Goal: Task Accomplishment & Management: Manage account settings

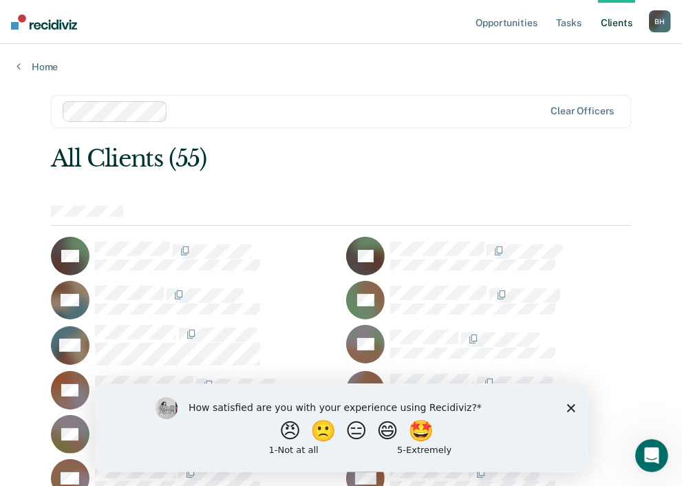
click at [568, 409] on icon "Close survey" at bounding box center [570, 407] width 8 height 8
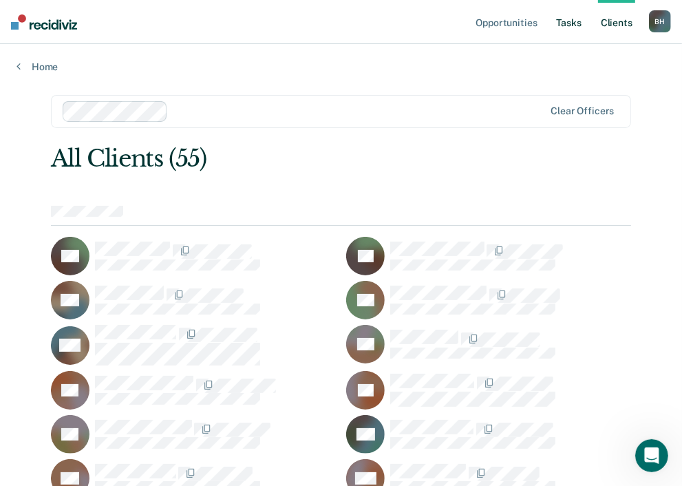
click at [575, 32] on link "Tasks" at bounding box center [569, 22] width 30 height 44
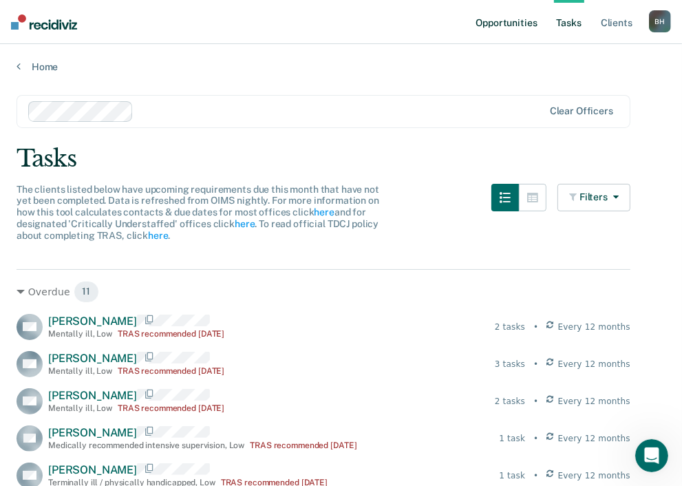
click at [498, 21] on link "Opportunities" at bounding box center [506, 22] width 67 height 44
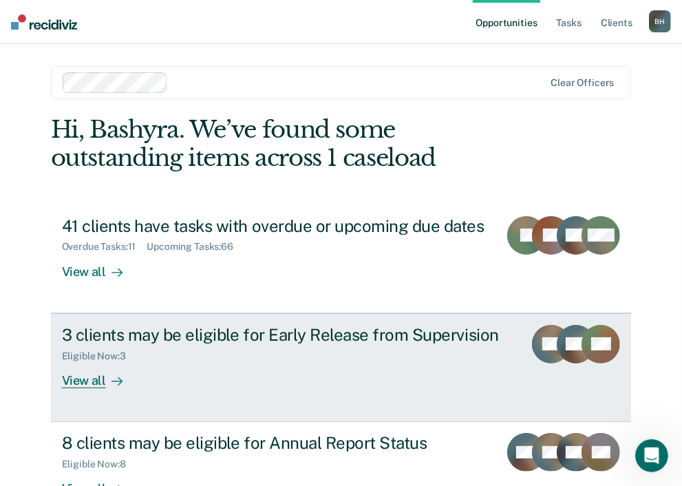
click at [76, 368] on div "View all" at bounding box center [100, 374] width 77 height 27
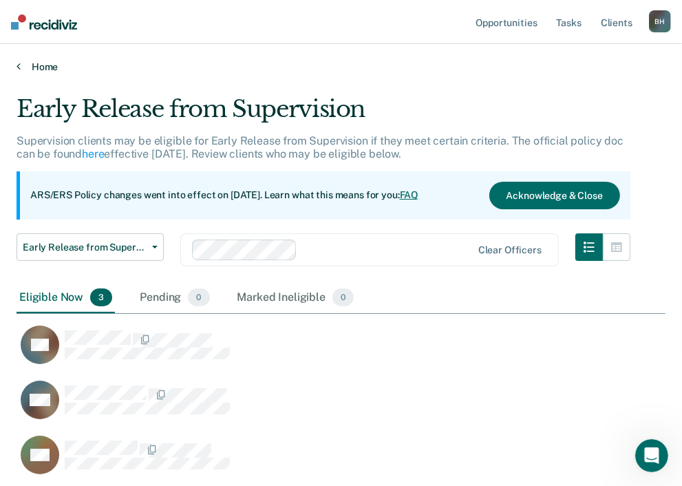
click at [39, 68] on link "Home" at bounding box center [341, 67] width 649 height 12
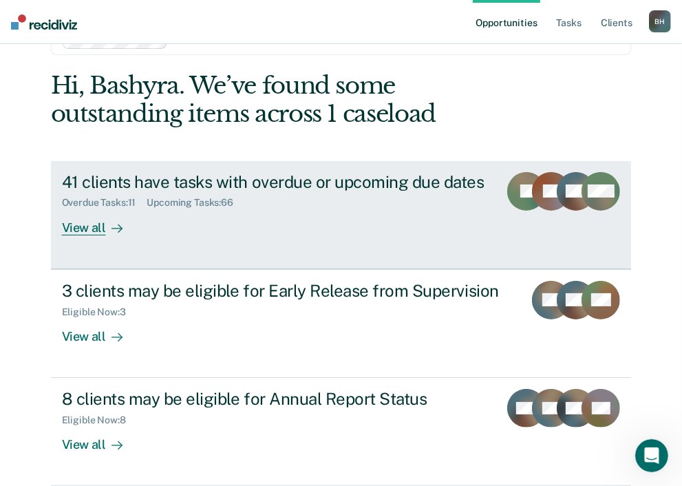
scroll to position [99, 0]
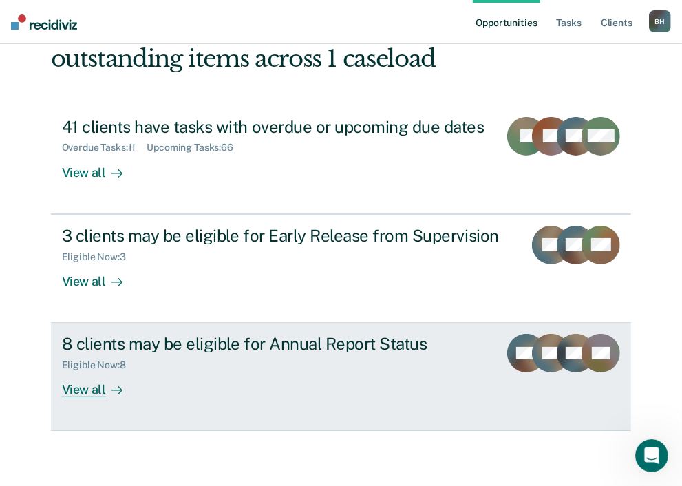
click at [88, 383] on div "View all" at bounding box center [100, 384] width 77 height 27
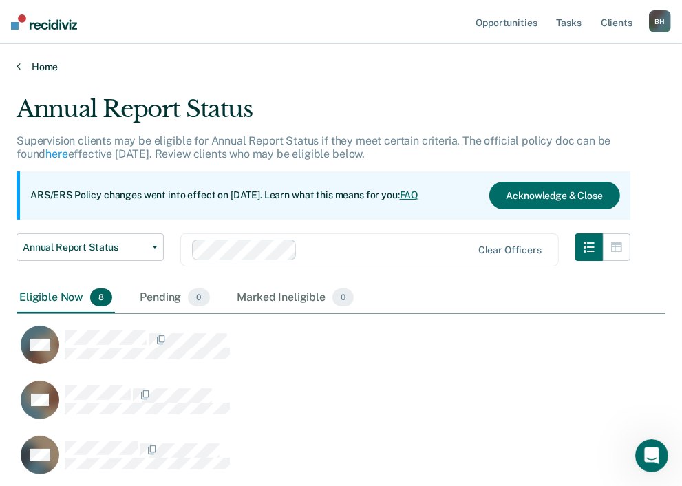
click at [30, 65] on link "Home" at bounding box center [341, 67] width 649 height 12
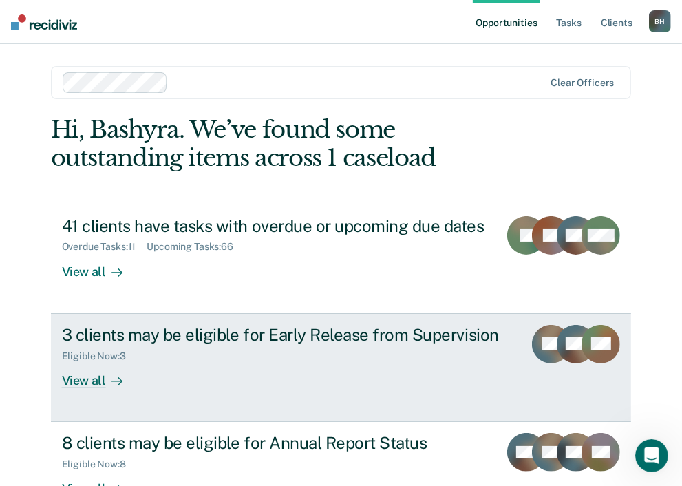
click at [91, 381] on div "View all" at bounding box center [100, 374] width 77 height 27
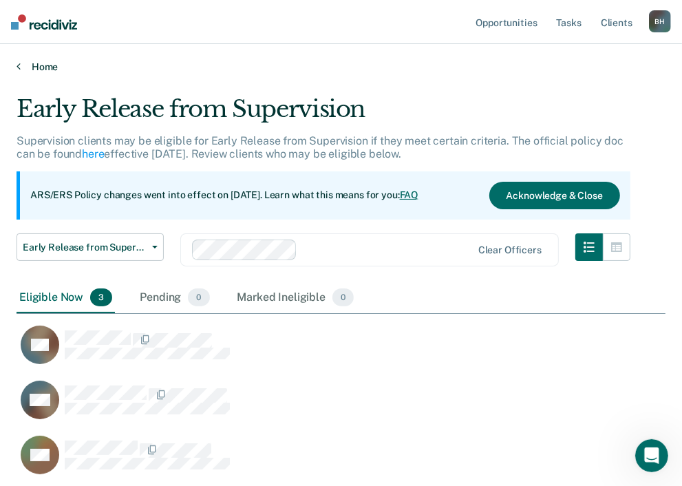
click at [25, 65] on link "Home" at bounding box center [341, 67] width 649 height 12
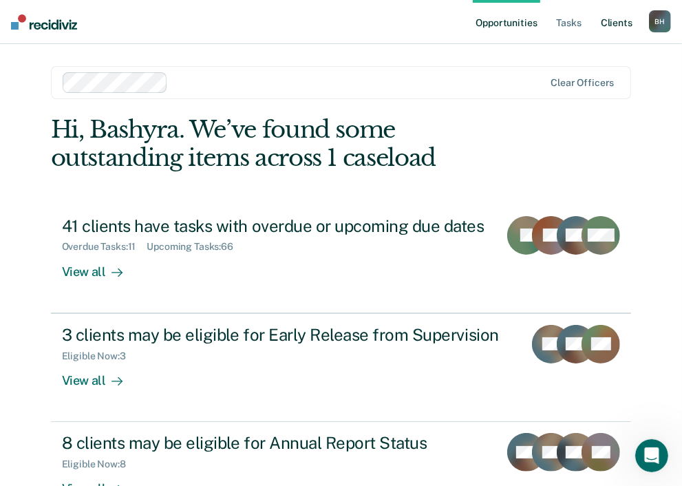
click at [613, 41] on link "Client s" at bounding box center [616, 22] width 37 height 44
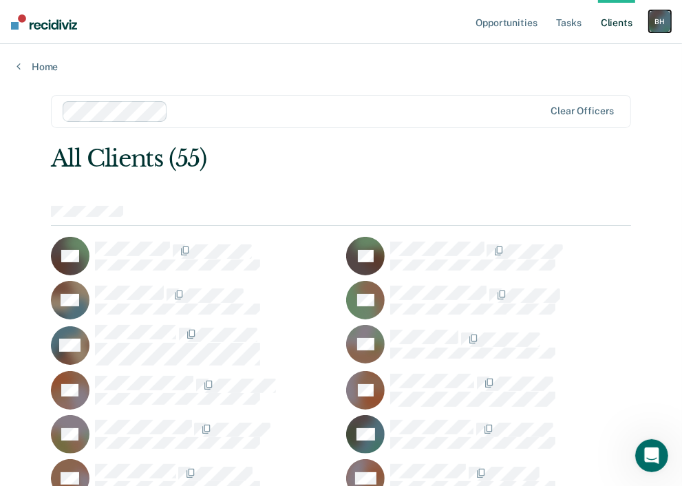
click at [653, 25] on div "B H" at bounding box center [660, 21] width 22 height 22
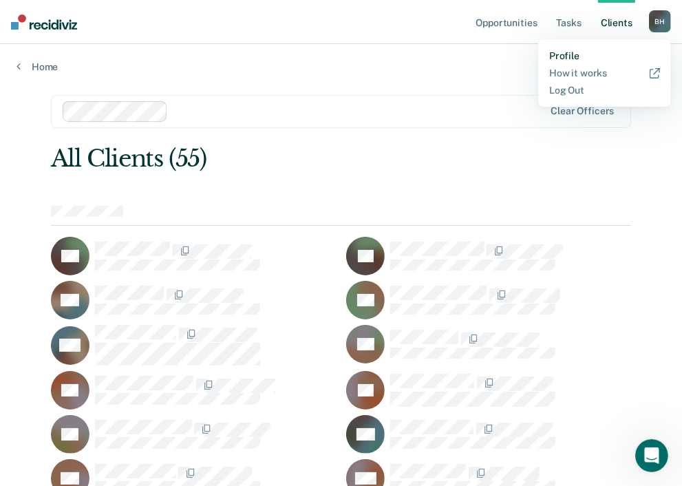
click at [557, 51] on link "Profile" at bounding box center [604, 56] width 111 height 12
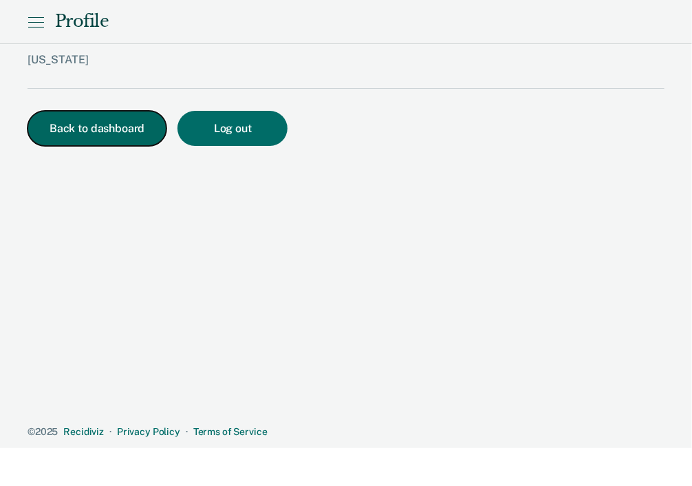
click at [125, 132] on button "Back to dashboard" at bounding box center [97, 128] width 139 height 35
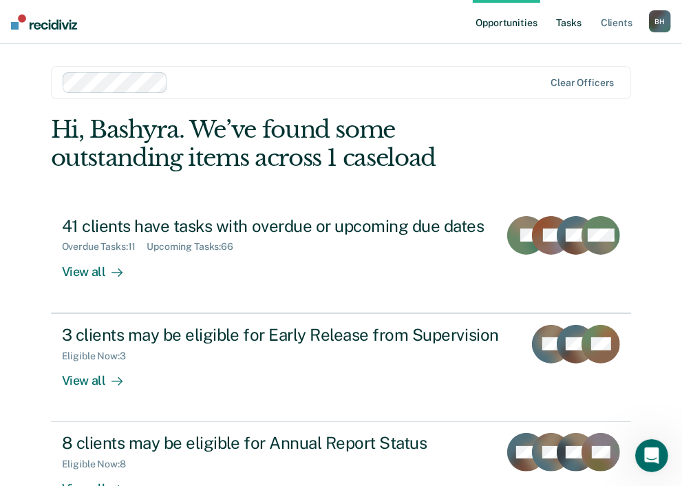
click at [573, 14] on link "Tasks" at bounding box center [569, 22] width 30 height 44
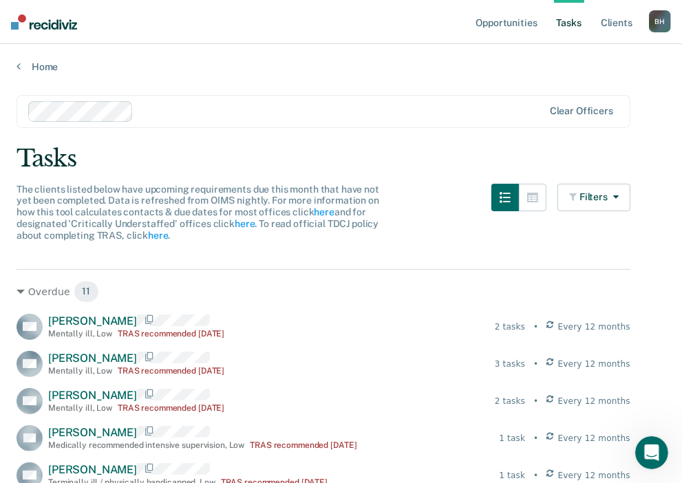
click at [571, 18] on link "Tasks" at bounding box center [569, 22] width 30 height 44
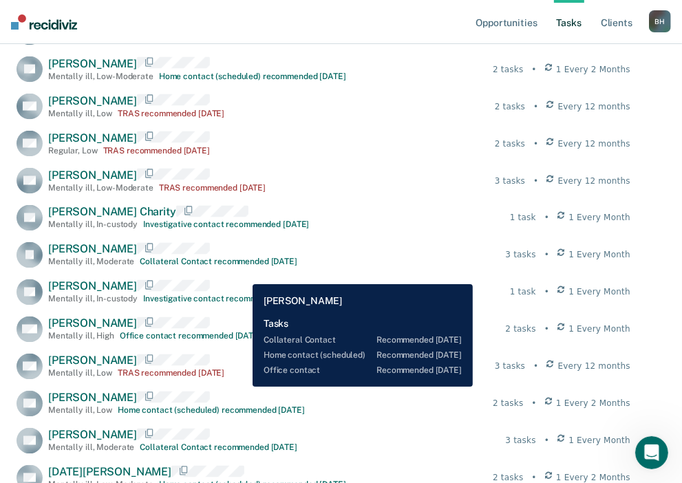
scroll to position [941, 0]
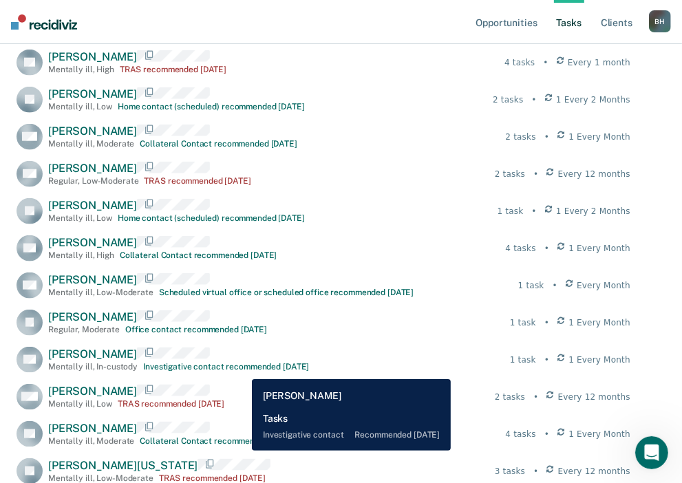
click at [242, 369] on div "Investigative contact recommended in 15 days" at bounding box center [226, 367] width 166 height 10
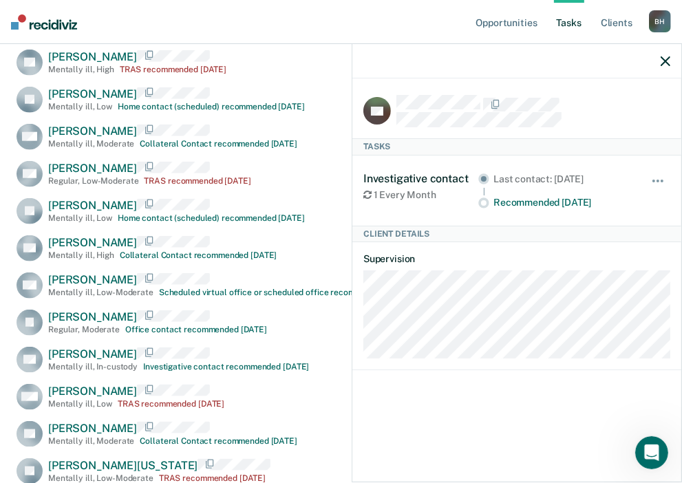
click at [655, 57] on div at bounding box center [516, 61] width 329 height 34
click at [667, 66] on icon "button" at bounding box center [666, 61] width 10 height 10
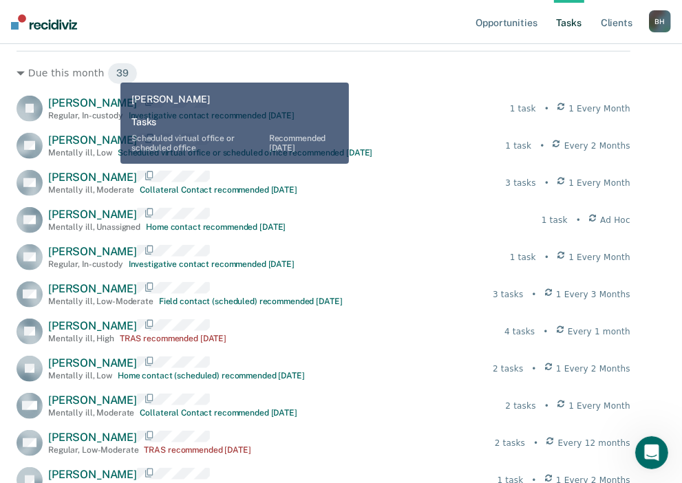
scroll to position [597, 0]
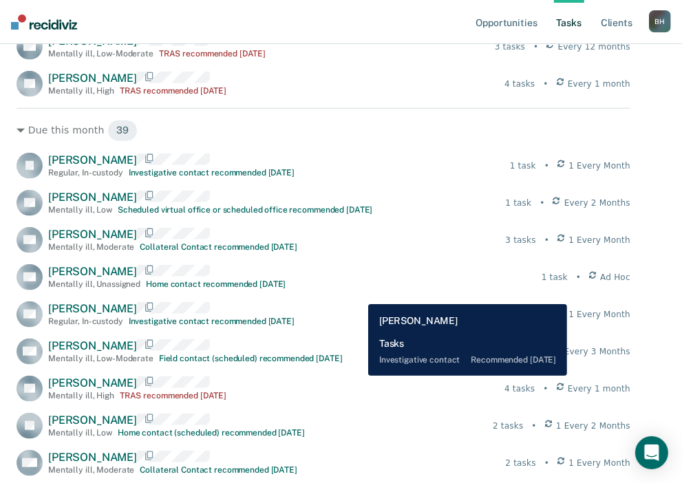
scroll to position [619, 0]
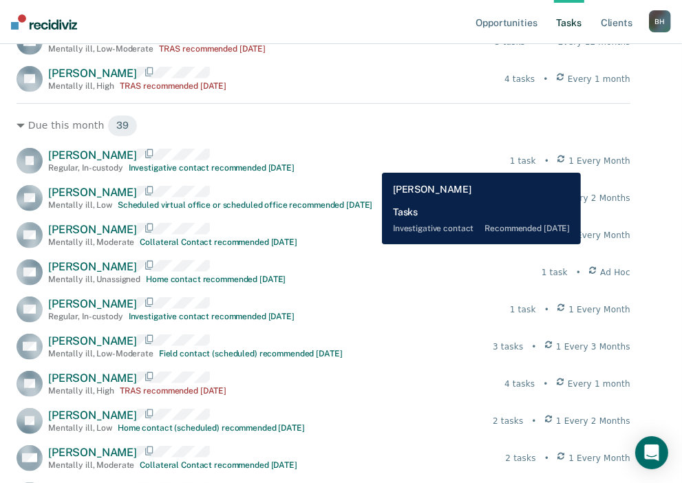
click at [592, 161] on span "1 Every Month" at bounding box center [599, 161] width 62 height 12
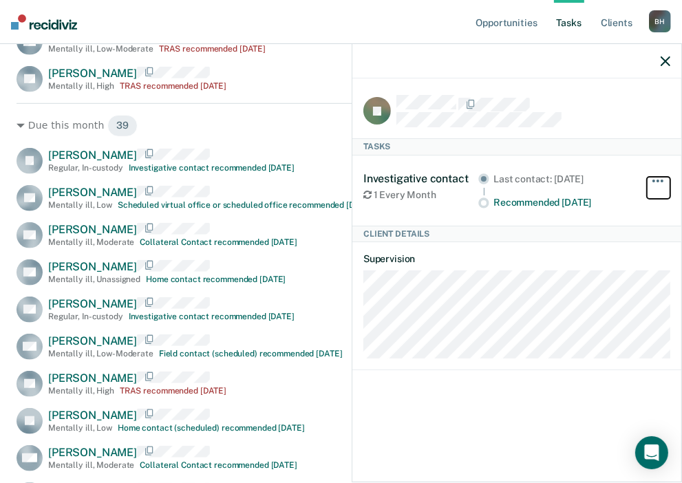
click at [657, 187] on button "button" at bounding box center [658, 188] width 23 height 22
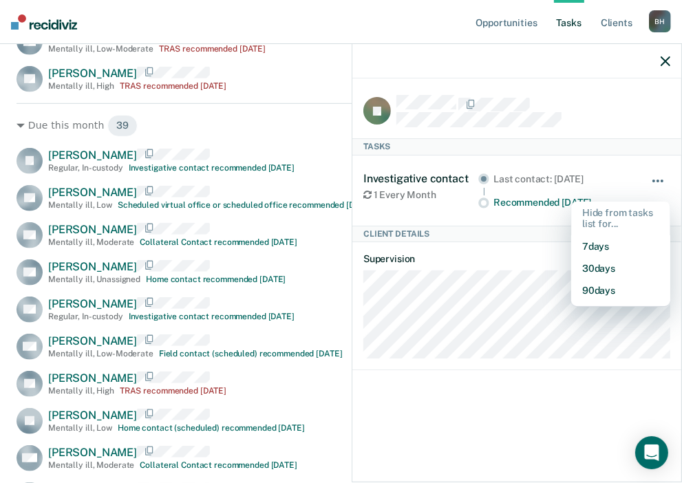
click at [659, 178] on button "button" at bounding box center [658, 188] width 23 height 22
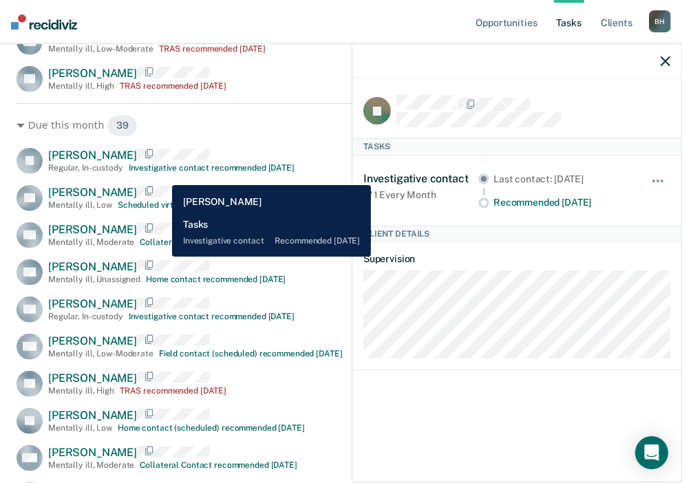
click at [162, 173] on div "Investigative contact recommended in 15 days" at bounding box center [212, 168] width 166 height 10
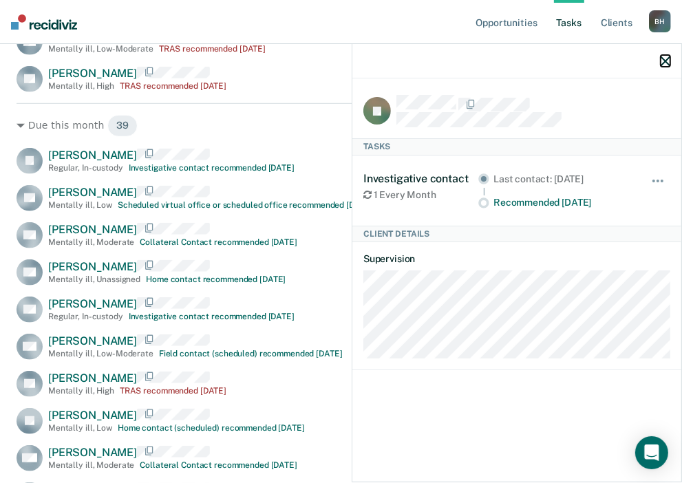
click at [666, 58] on icon "button" at bounding box center [666, 61] width 10 height 10
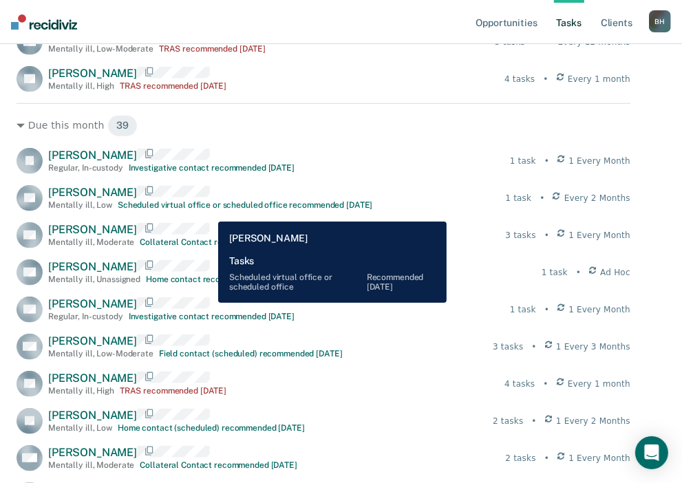
click at [209, 210] on div "Scheduled virtual office or scheduled office recommended in 15 days" at bounding box center [245, 205] width 255 height 10
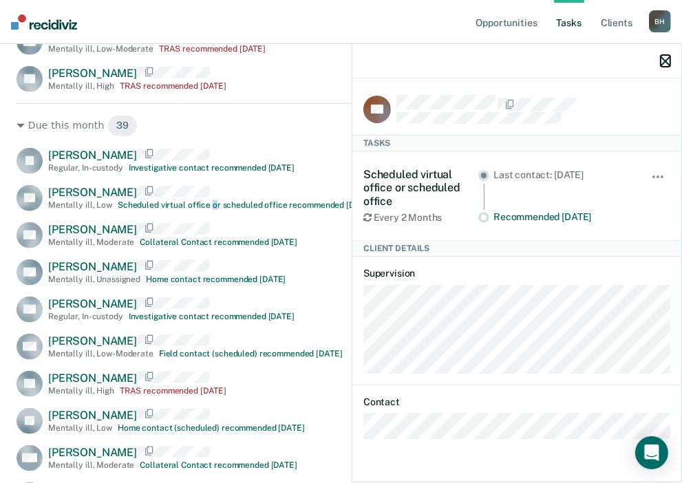
click at [665, 61] on icon "button" at bounding box center [666, 61] width 10 height 10
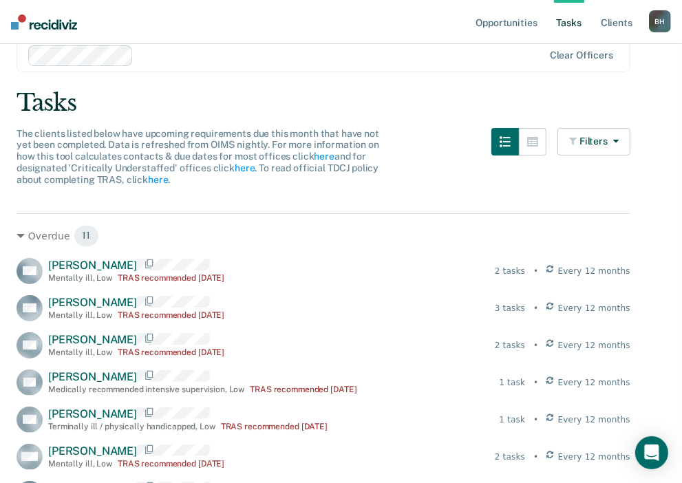
scroll to position [0, 0]
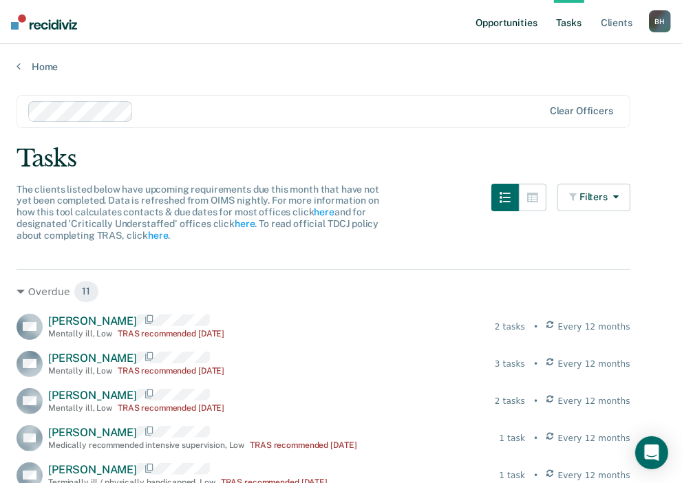
click at [487, 18] on link "Opportunities" at bounding box center [506, 22] width 67 height 44
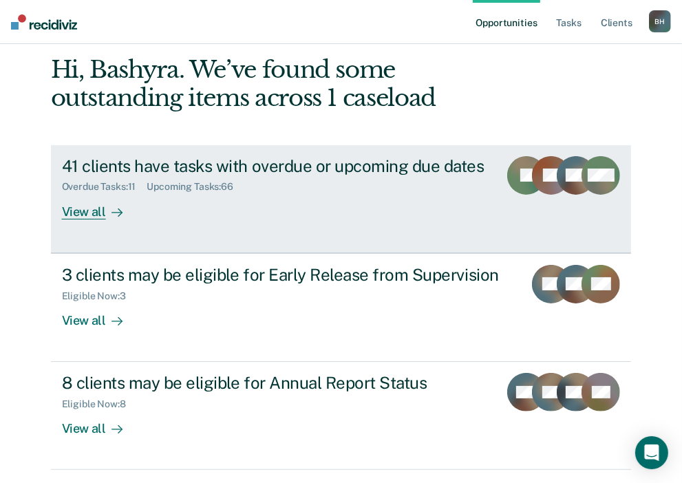
scroll to position [101, 0]
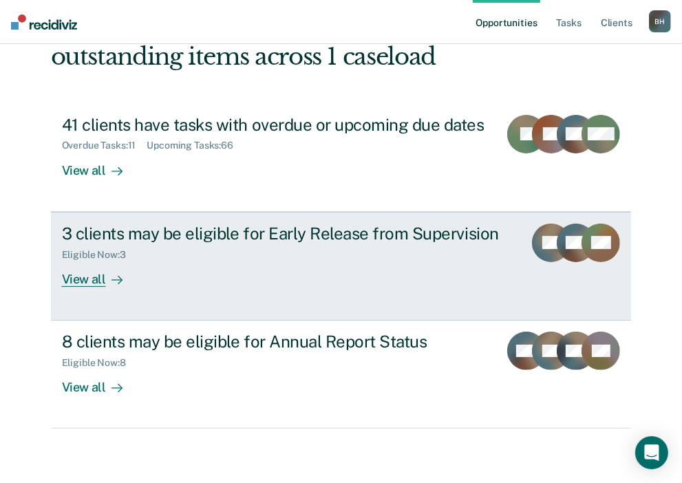
click at [106, 273] on div at bounding box center [114, 279] width 17 height 16
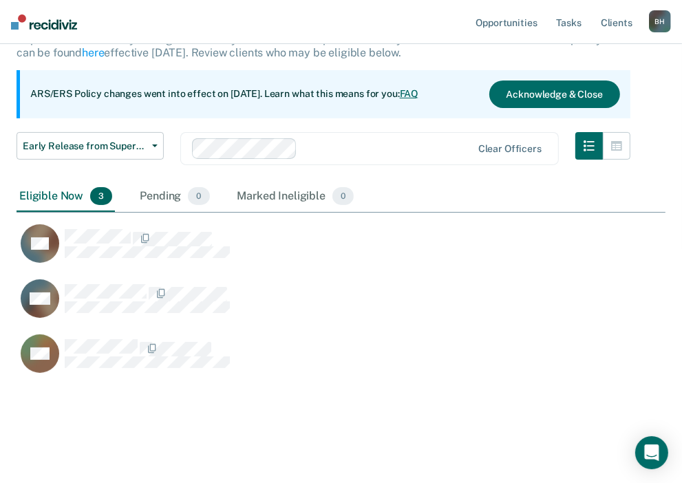
scroll to position [105, 0]
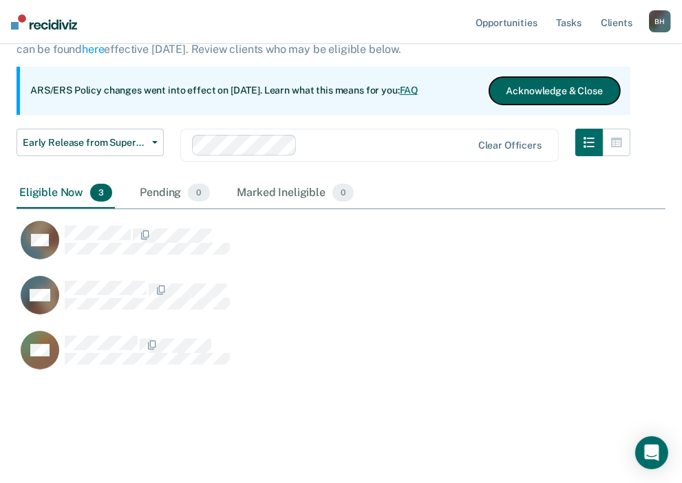
click at [564, 83] on button "Acknowledge & Close" at bounding box center [554, 91] width 131 height 28
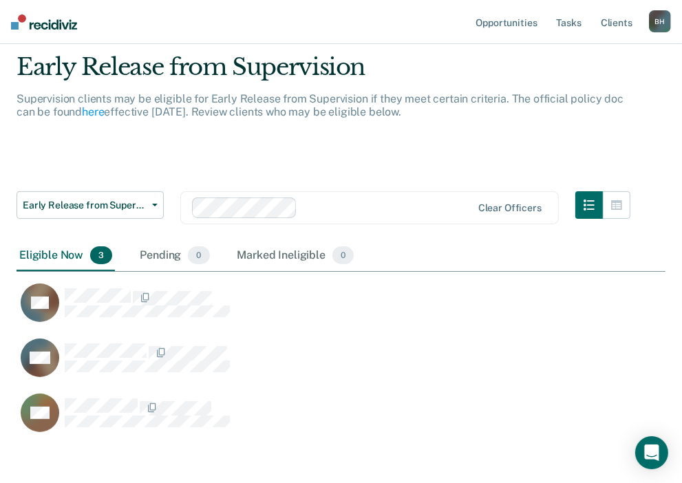
scroll to position [317, 639]
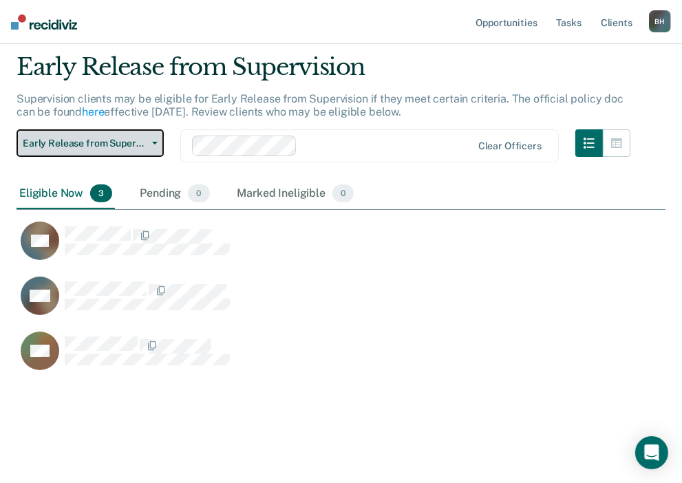
click at [148, 140] on button "Early Release from Supervision" at bounding box center [90, 143] width 147 height 28
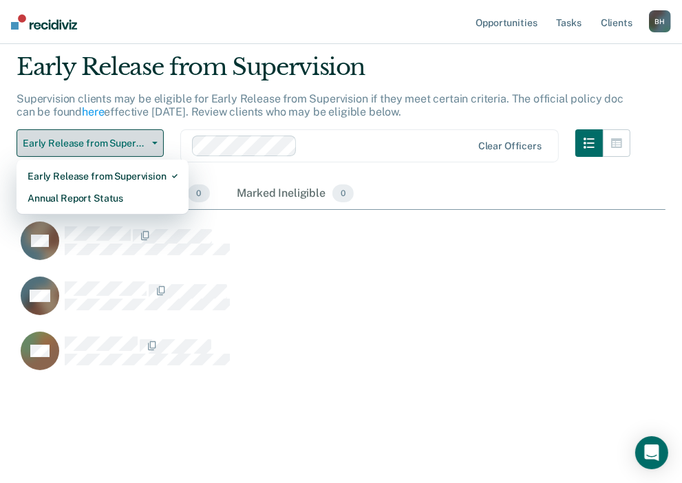
click at [148, 140] on button "Early Release from Supervision" at bounding box center [90, 143] width 147 height 28
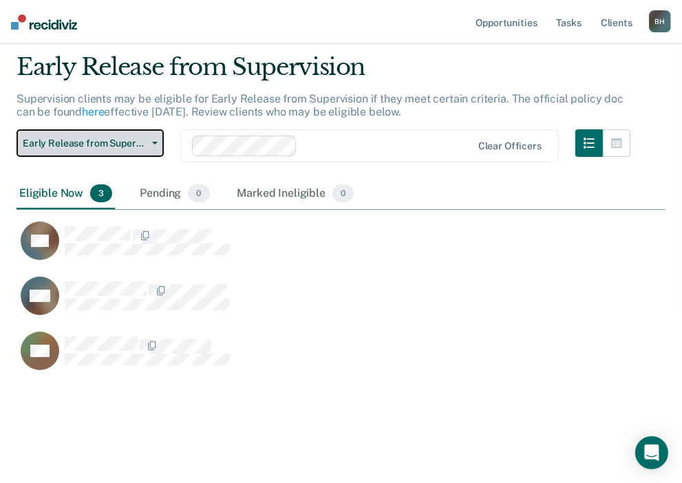
click at [116, 140] on span "Early Release from Supervision" at bounding box center [85, 144] width 124 height 12
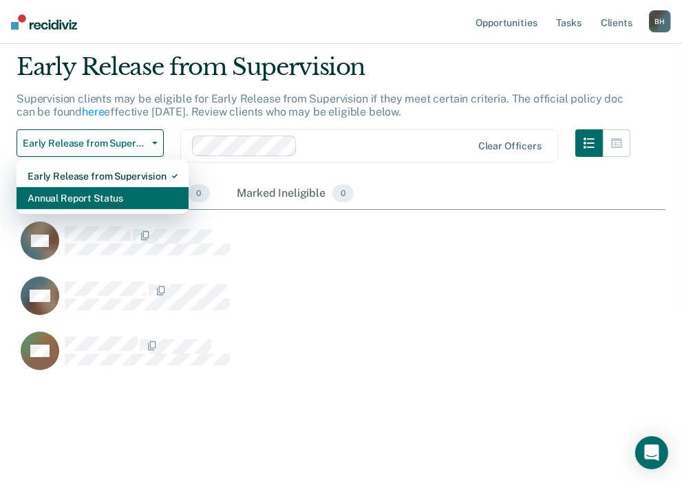
click at [111, 197] on div "Annual Report Status" at bounding box center [103, 198] width 150 height 22
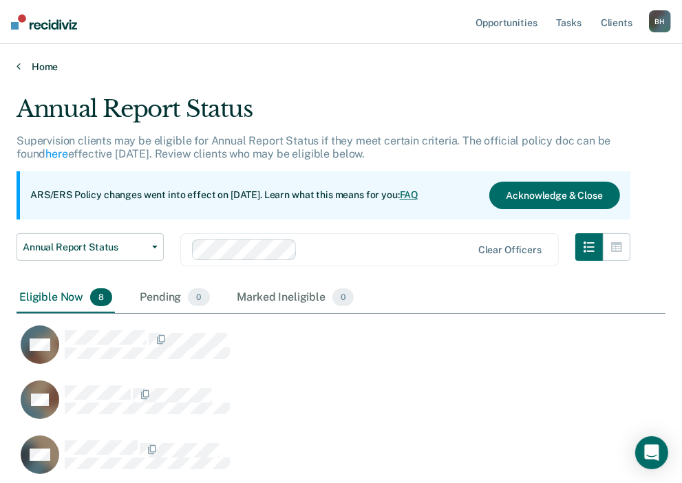
click at [45, 72] on link "Home" at bounding box center [341, 67] width 649 height 12
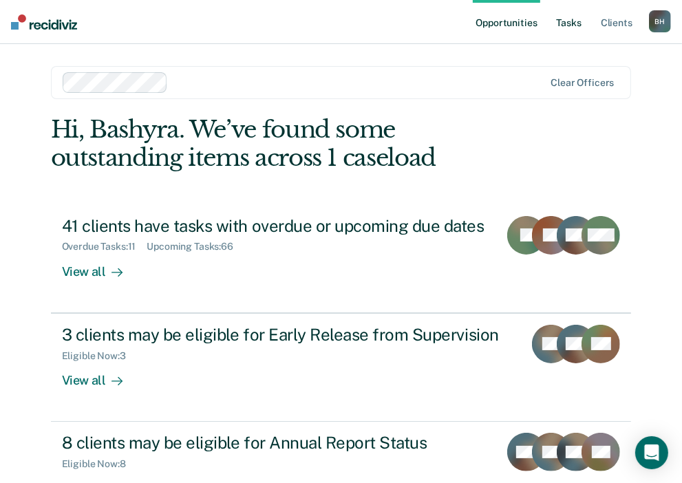
click at [570, 23] on link "Tasks" at bounding box center [569, 22] width 30 height 44
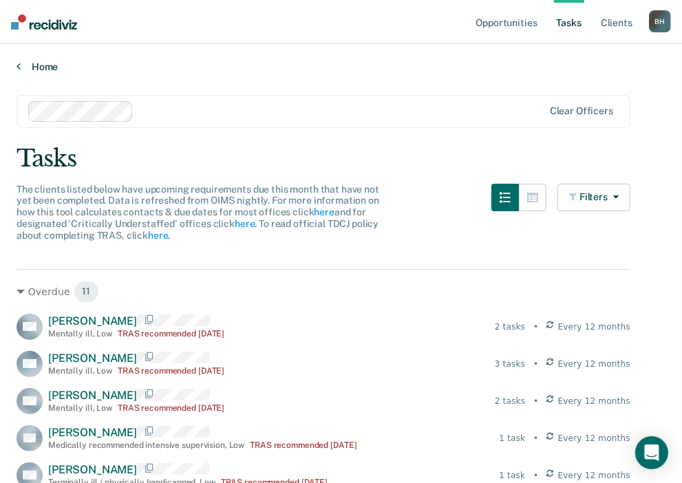
drag, startPoint x: 34, startPoint y: 56, endPoint x: 34, endPoint y: 65, distance: 8.9
click at [34, 58] on div "Home" at bounding box center [341, 58] width 682 height 29
click at [34, 67] on link "Home" at bounding box center [341, 67] width 649 height 12
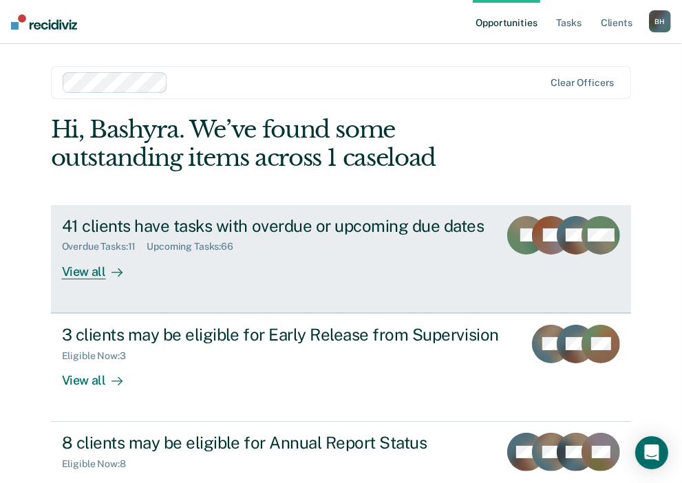
click at [96, 271] on div "View all" at bounding box center [100, 266] width 77 height 27
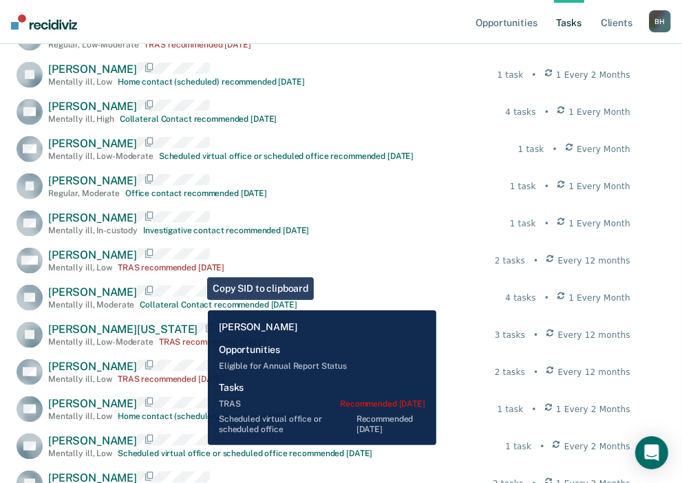
scroll to position [1101, 0]
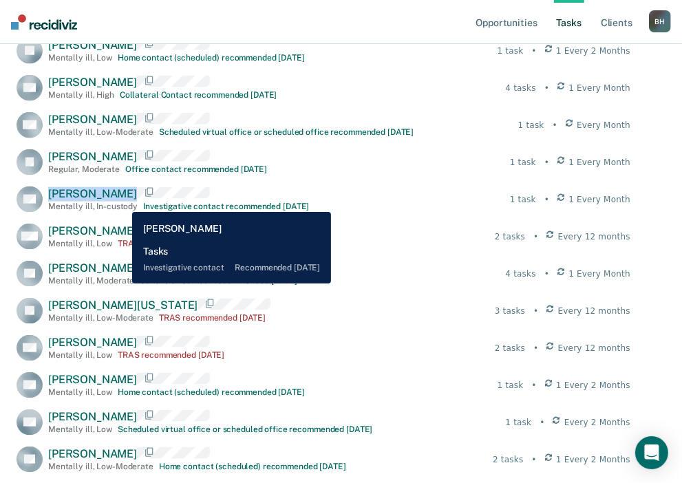
drag, startPoint x: 49, startPoint y: 200, endPoint x: 122, endPoint y: 202, distance: 73.0
click at [122, 200] on span "Brandon O'Neil" at bounding box center [92, 193] width 89 height 13
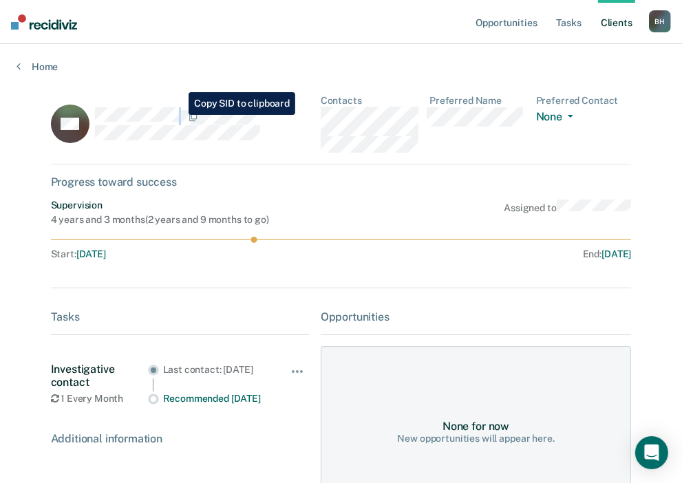
click at [175, 114] on div at bounding box center [202, 115] width 215 height 17
drag, startPoint x: 175, startPoint y: 114, endPoint x: 145, endPoint y: 106, distance: 31.2
click at [63, 23] on img at bounding box center [44, 21] width 66 height 15
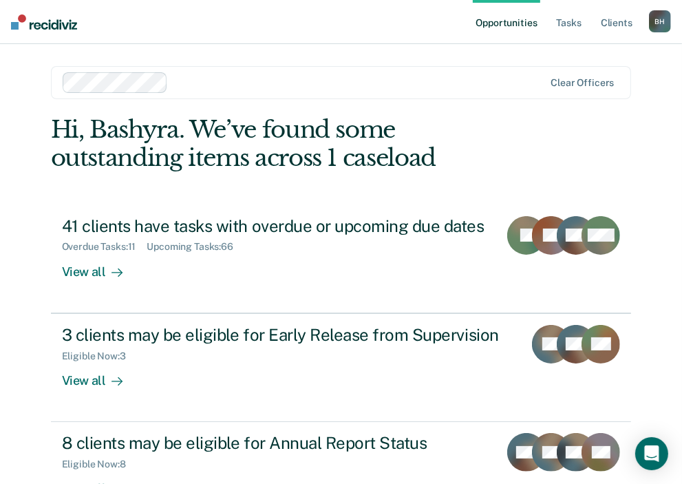
click at [522, 21] on link "Opportunities" at bounding box center [506, 22] width 67 height 44
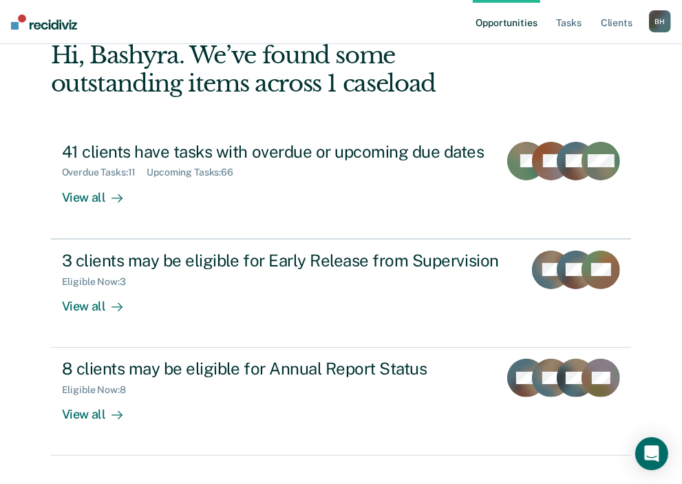
scroll to position [100, 0]
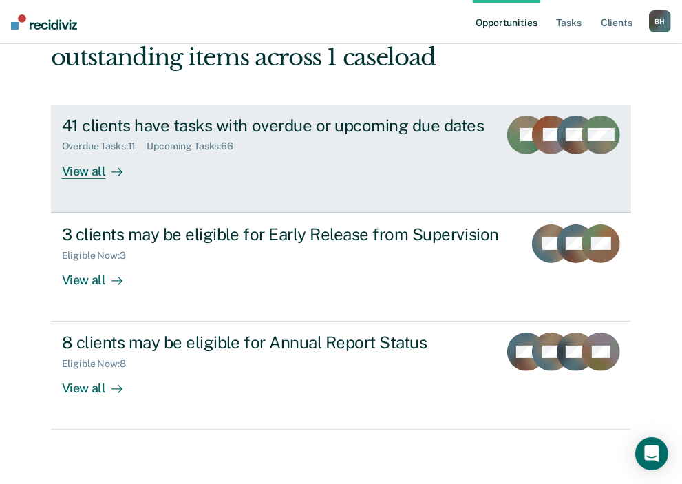
click at [117, 180] on link "41 clients have tasks with overdue or upcoming due dates Overdue Tasks : 11 Upc…" at bounding box center [341, 159] width 581 height 108
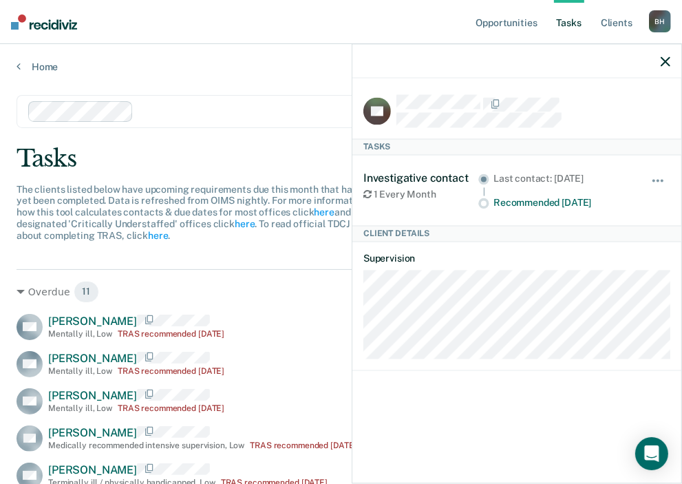
click at [87, 194] on span "The clients listed below have upcoming requirements due this month that have no…" at bounding box center [198, 212] width 363 height 57
click at [669, 58] on icon "button" at bounding box center [666, 61] width 10 height 10
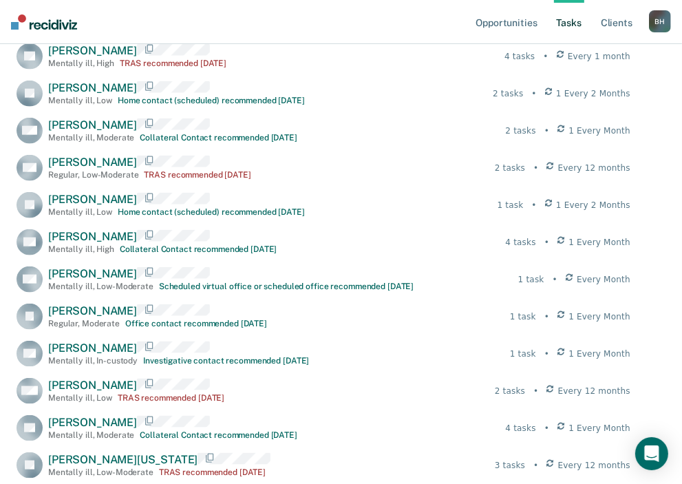
scroll to position [895, 0]
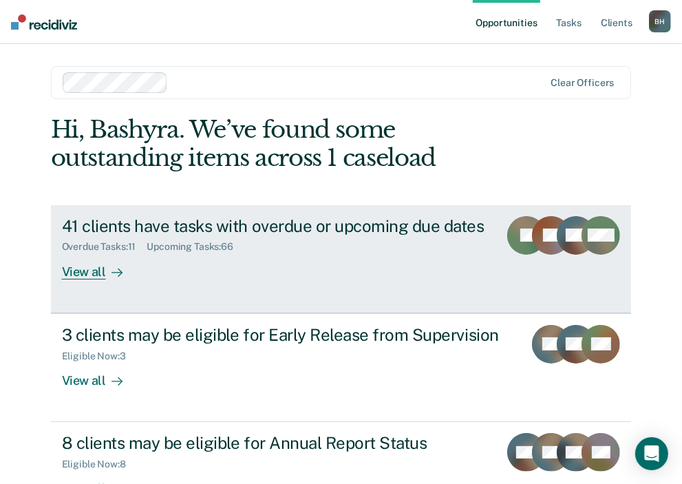
click at [88, 256] on div "View all" at bounding box center [100, 266] width 77 height 27
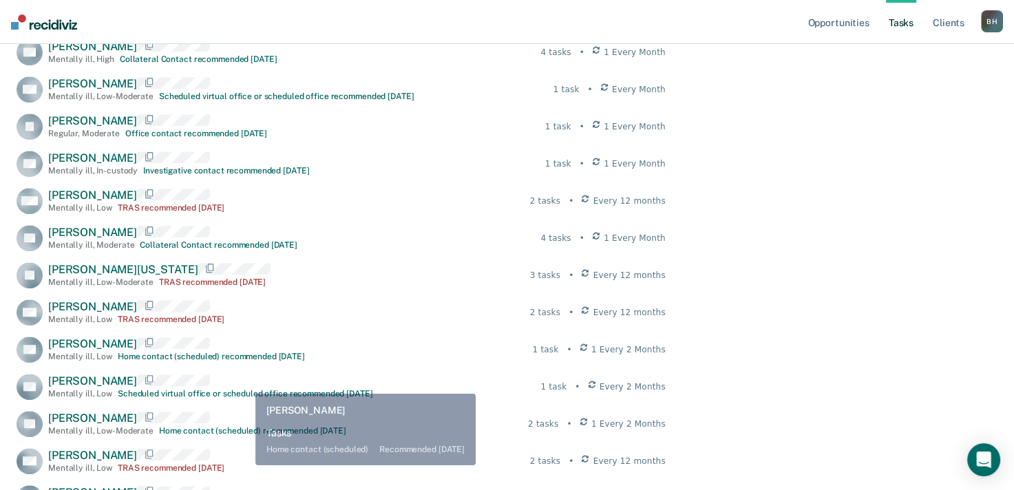
scroll to position [1170, 0]
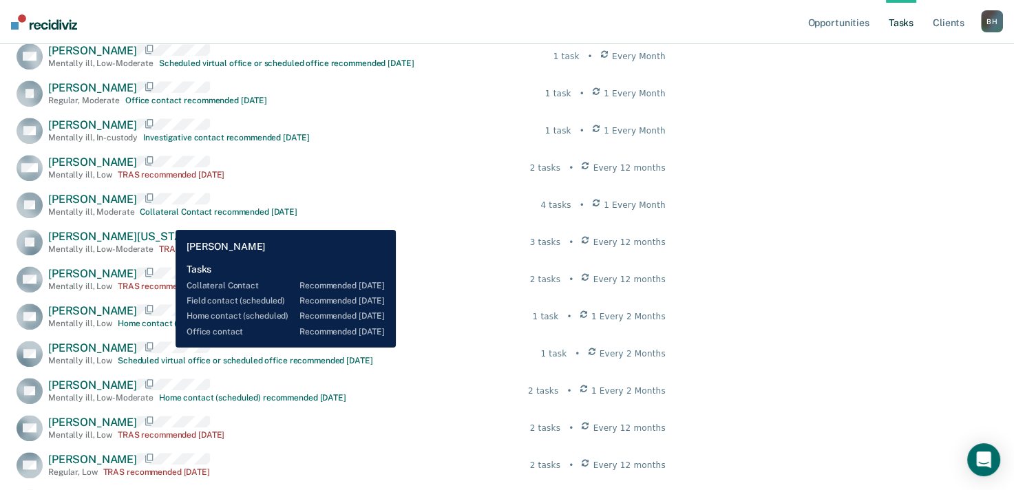
click at [165, 217] on div "Collateral Contact recommended [DATE]" at bounding box center [219, 212] width 158 height 10
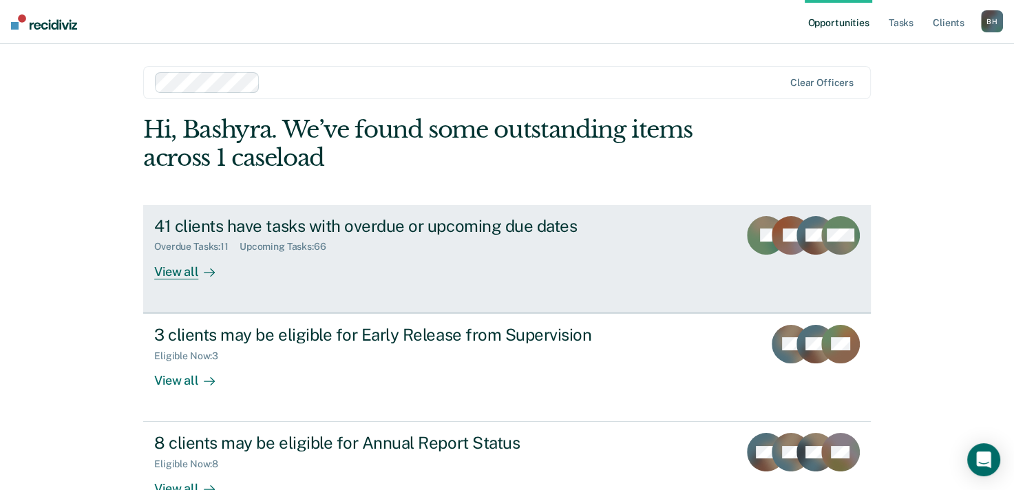
scroll to position [1, 0]
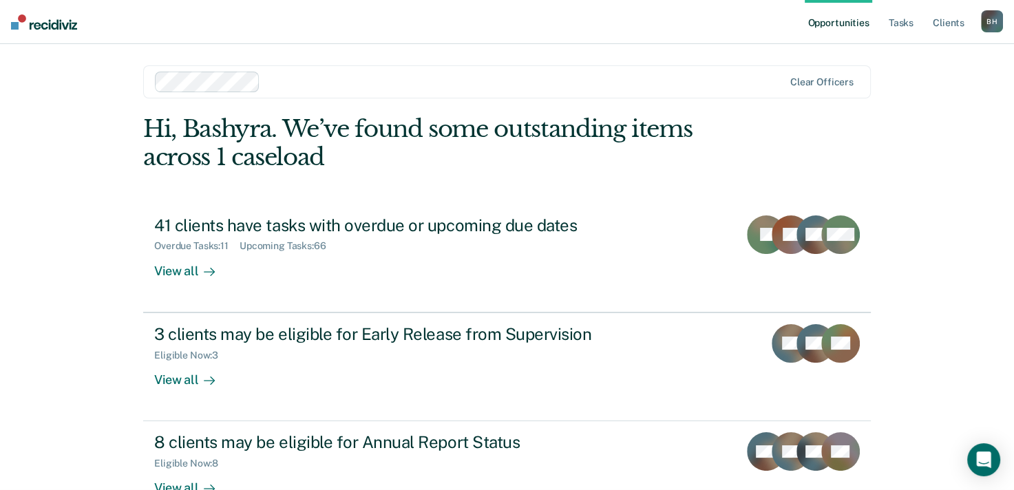
click at [180, 62] on main "Clear officers Hi, Bashyra. We’ve found some outstanding items across 1 caseloa…" at bounding box center [507, 249] width 760 height 413
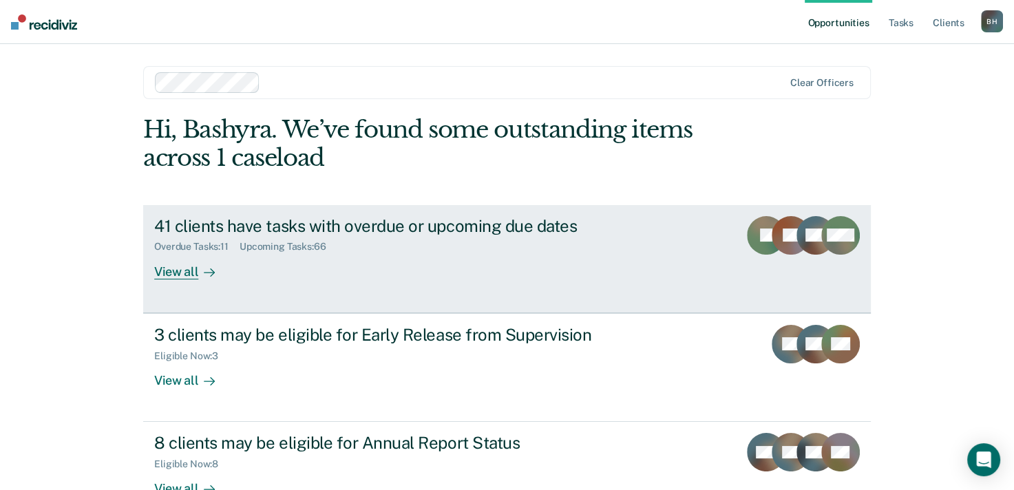
click at [198, 275] on div at bounding box center [206, 272] width 17 height 16
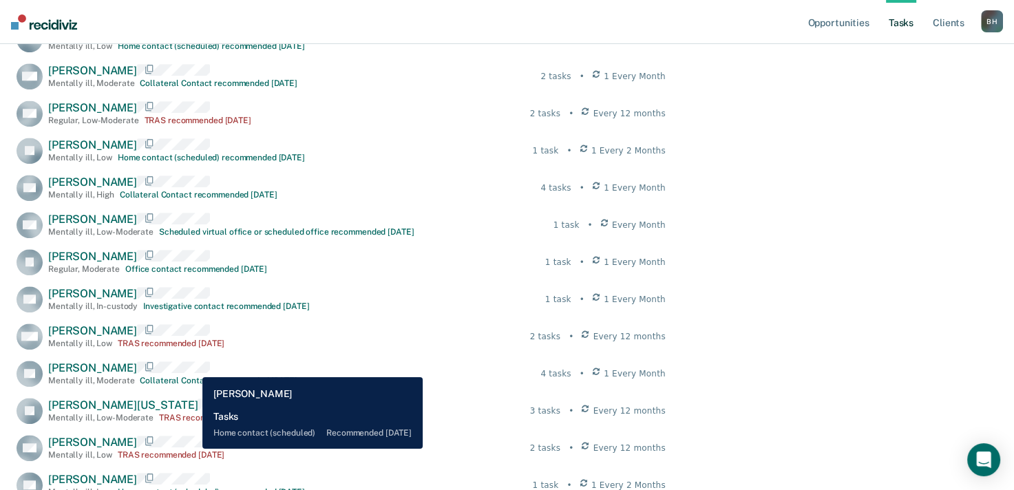
scroll to position [1003, 0]
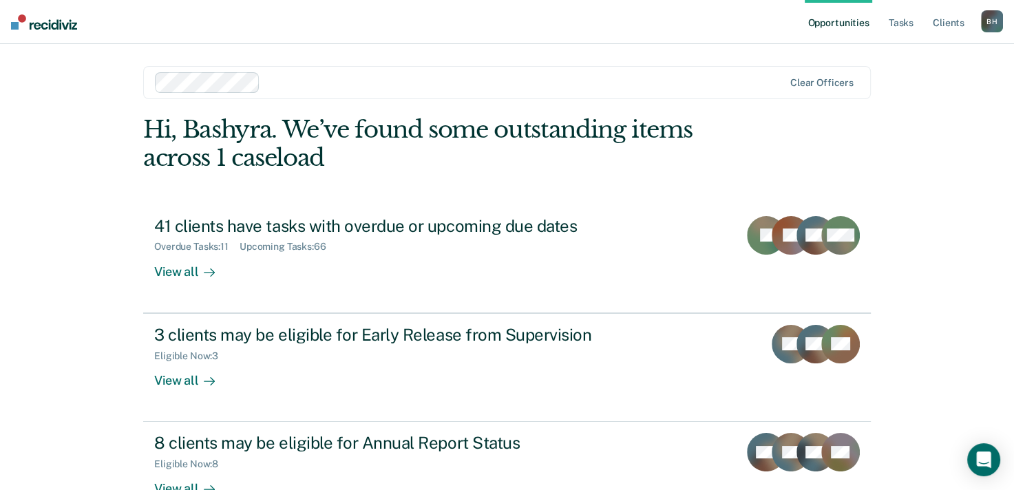
scroll to position [39, 0]
